Goal: Information Seeking & Learning: Learn about a topic

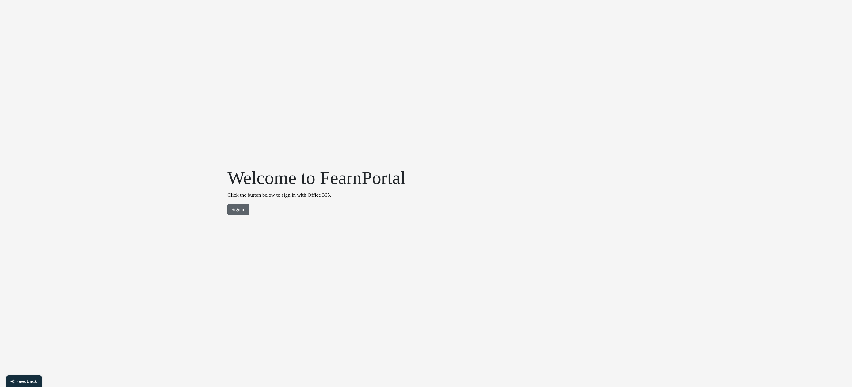
click at [238, 211] on button "Sign in" at bounding box center [238, 210] width 22 height 12
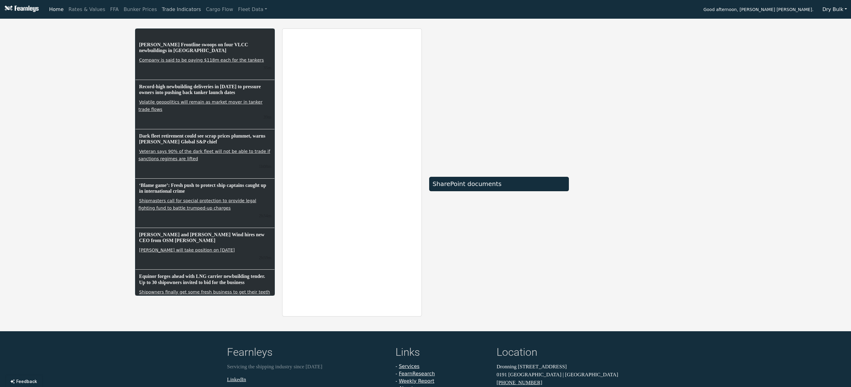
click at [176, 9] on link "Trade Indicators" at bounding box center [181, 9] width 44 height 12
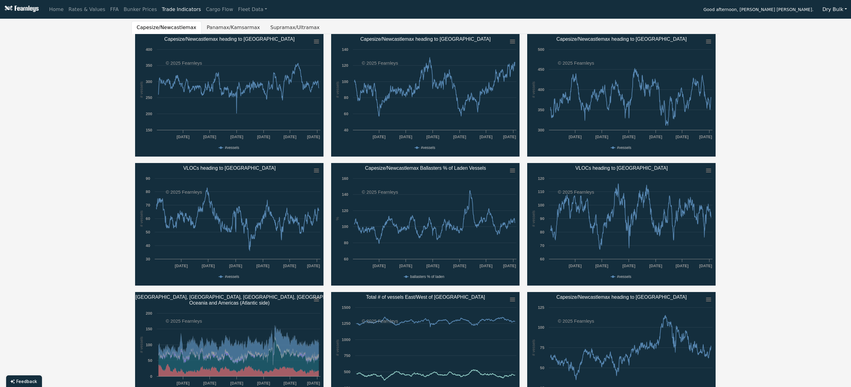
click at [835, 10] on button "Dry Bulk" at bounding box center [835, 10] width 32 height 12
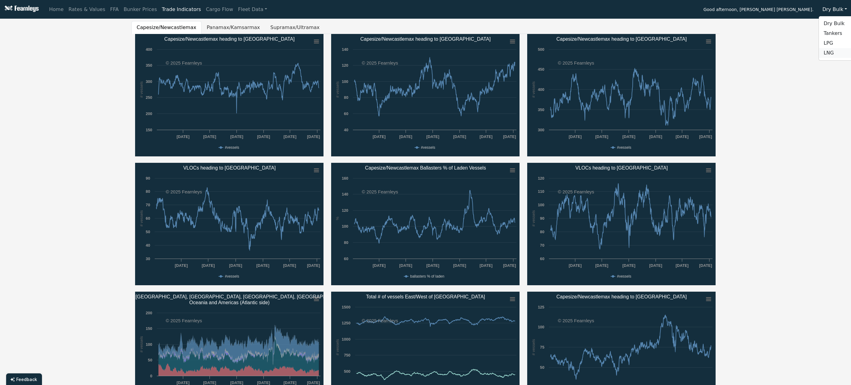
click at [832, 53] on link "LNG" at bounding box center [843, 53] width 48 height 10
